Goal: Information Seeking & Learning: Learn about a topic

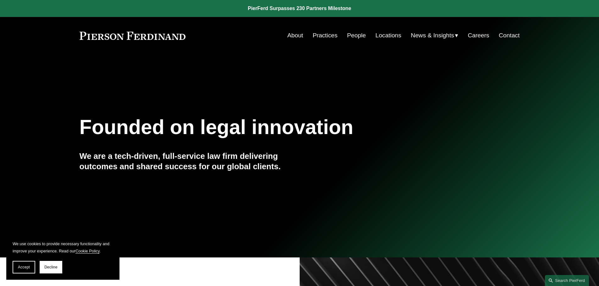
click at [294, 34] on link "About" at bounding box center [295, 36] width 16 height 12
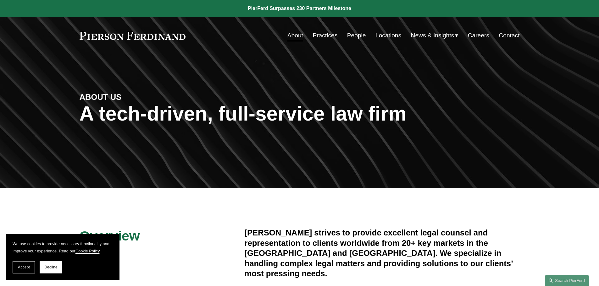
click at [354, 35] on link "People" at bounding box center [356, 36] width 19 height 12
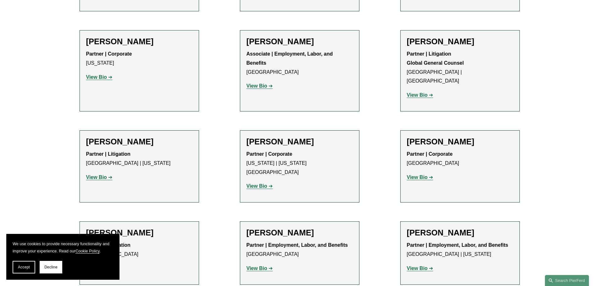
scroll to position [3082, 0]
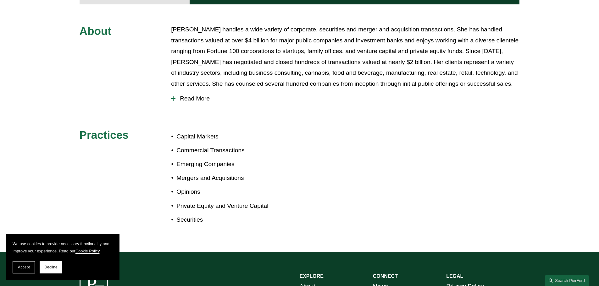
scroll to position [314, 0]
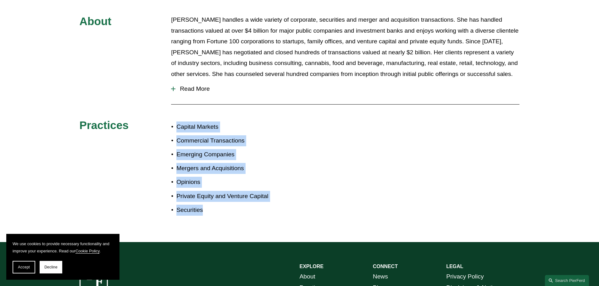
drag, startPoint x: 195, startPoint y: 205, endPoint x: 174, endPoint y: 119, distance: 87.6
click at [174, 122] on ul "Capital Markets Commercial Transactions Emerging Companies Mergers and Acquisit…" at bounding box center [235, 169] width 128 height 94
copy ul "Capital Markets Commercial Transactions Emerging Companies Mergers and Acquisit…"
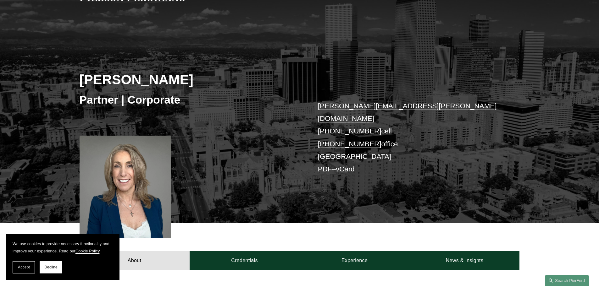
scroll to position [0, 0]
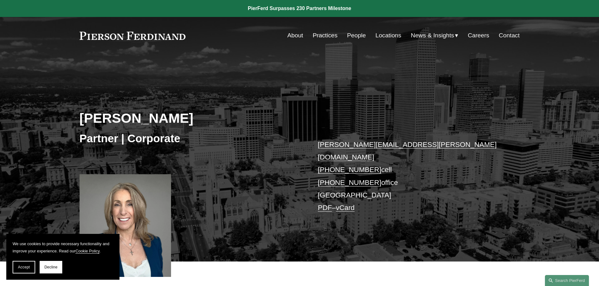
drag, startPoint x: 172, startPoint y: 38, endPoint x: 89, endPoint y: 34, distance: 83.1
click at [89, 34] on div "About Practices People Locations News & Insights News" at bounding box center [300, 36] width 440 height 12
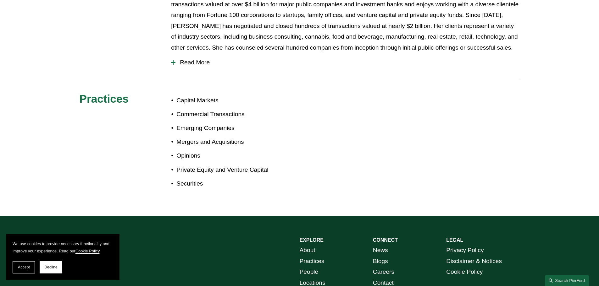
scroll to position [248, 0]
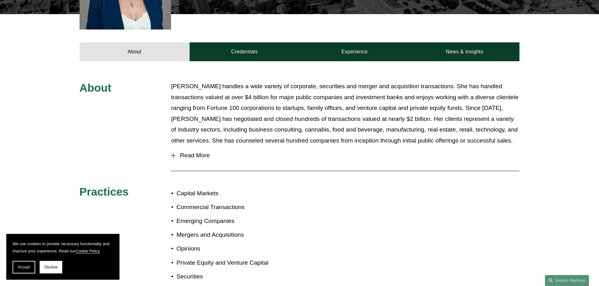
click at [190, 152] on span "Read More" at bounding box center [347, 155] width 344 height 7
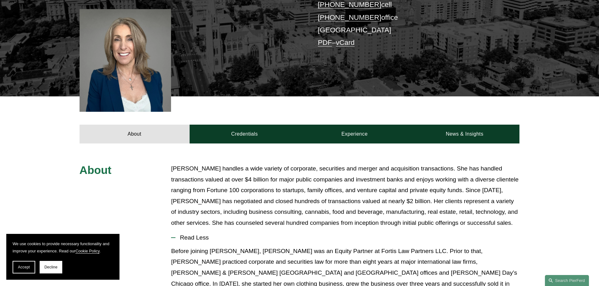
scroll to position [59, 0]
